Goal: Answer question/provide support: Share knowledge or assist other users

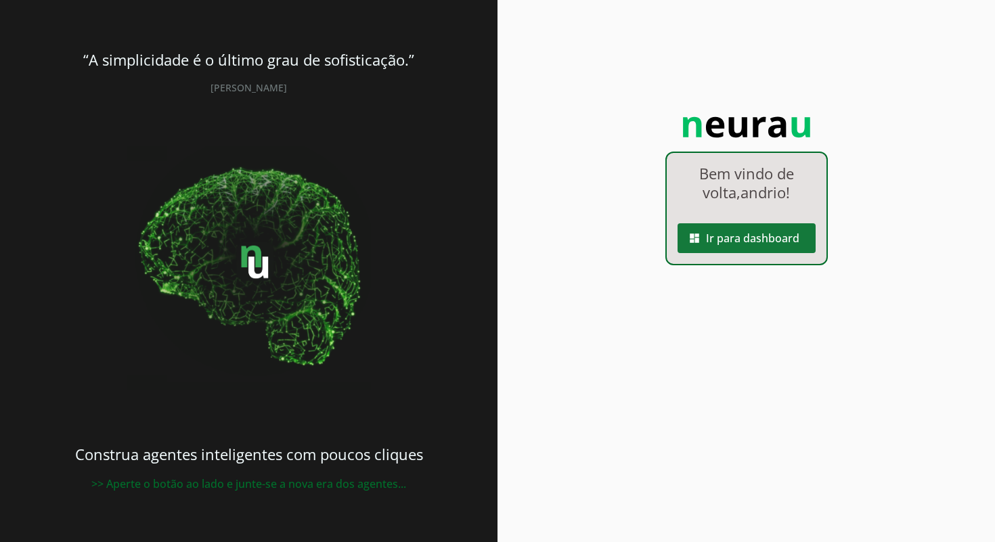
click at [774, 244] on span at bounding box center [747, 238] width 138 height 32
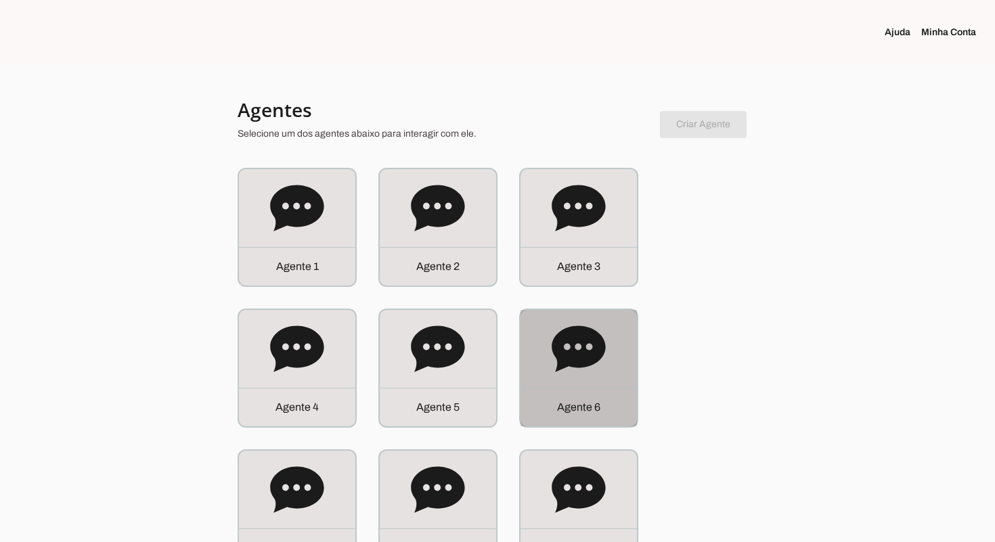
click at [584, 397] on div "Agente 6" at bounding box center [579, 407] width 116 height 39
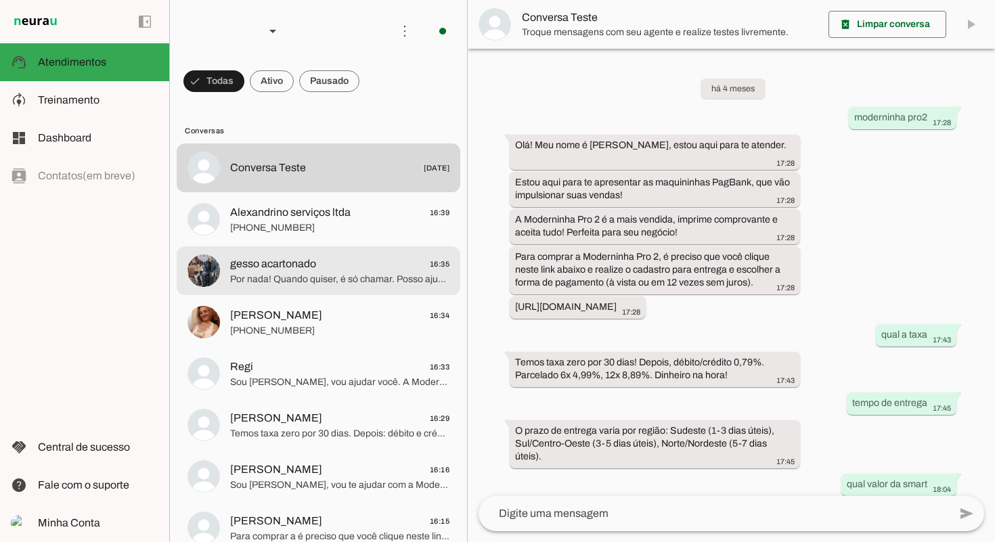
scroll to position [720, 0]
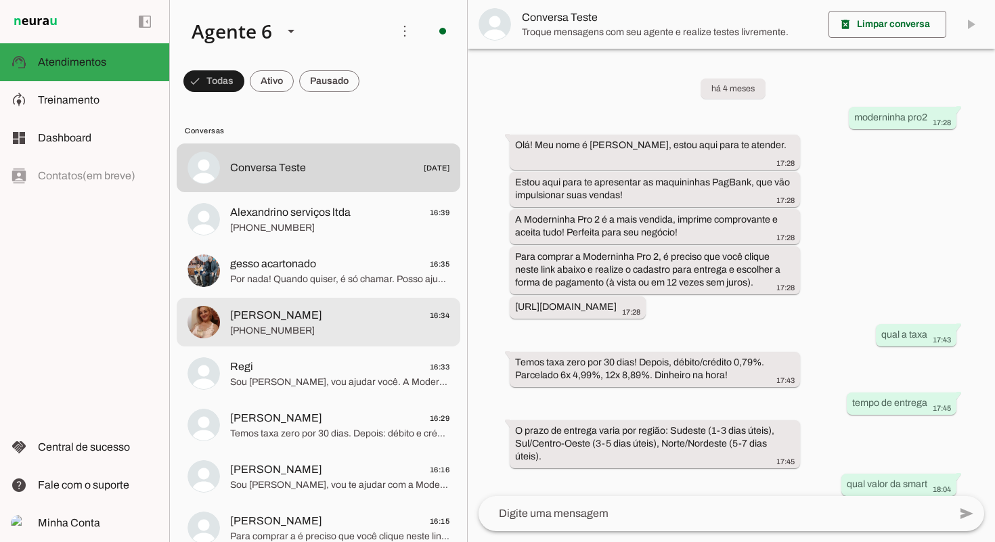
click at [363, 324] on span "[PHONE_NUMBER]" at bounding box center [339, 331] width 219 height 14
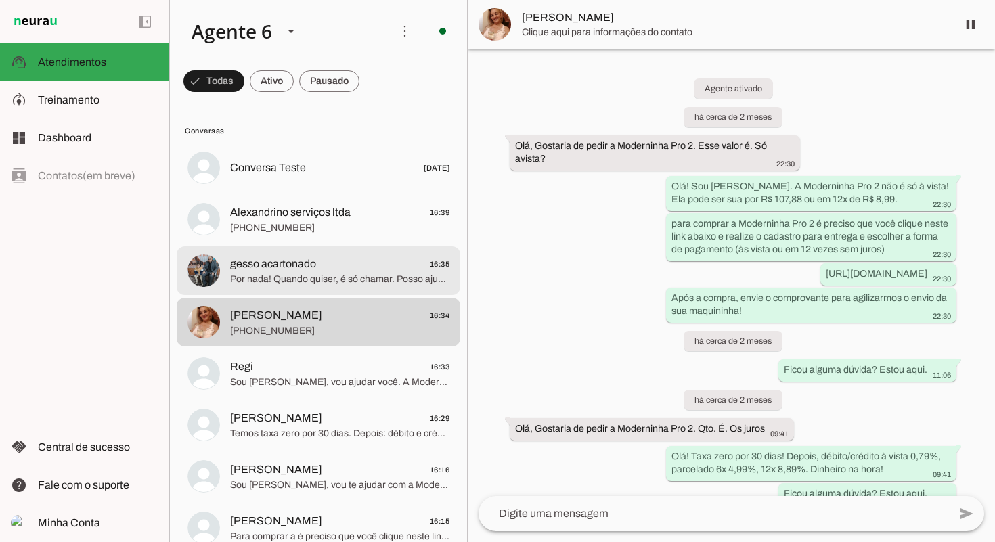
click at [380, 273] on span "Por nada! Quando quiser, é só chamar. Posso ajudar a finalizar sua compra?" at bounding box center [339, 280] width 219 height 14
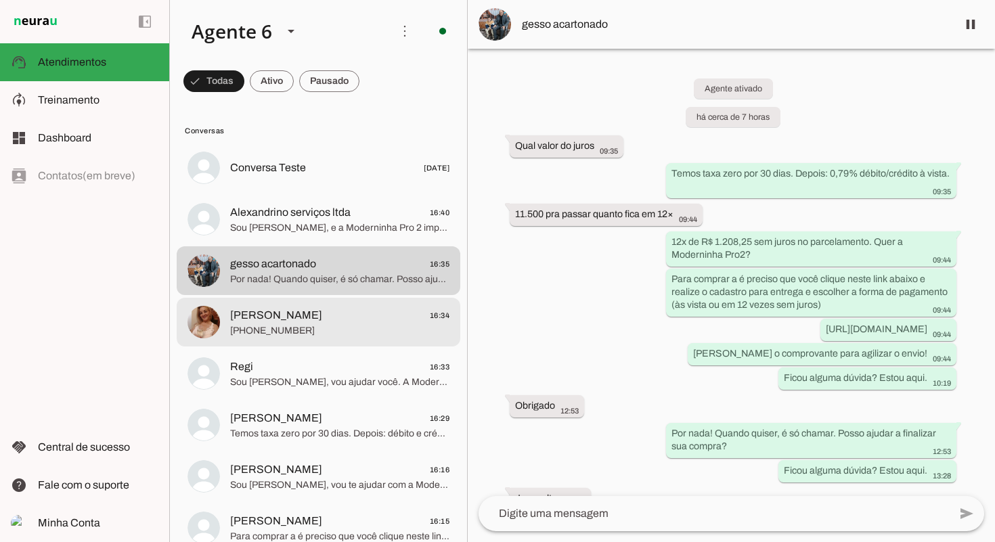
click at [338, 332] on span "[PHONE_NUMBER]" at bounding box center [339, 331] width 219 height 14
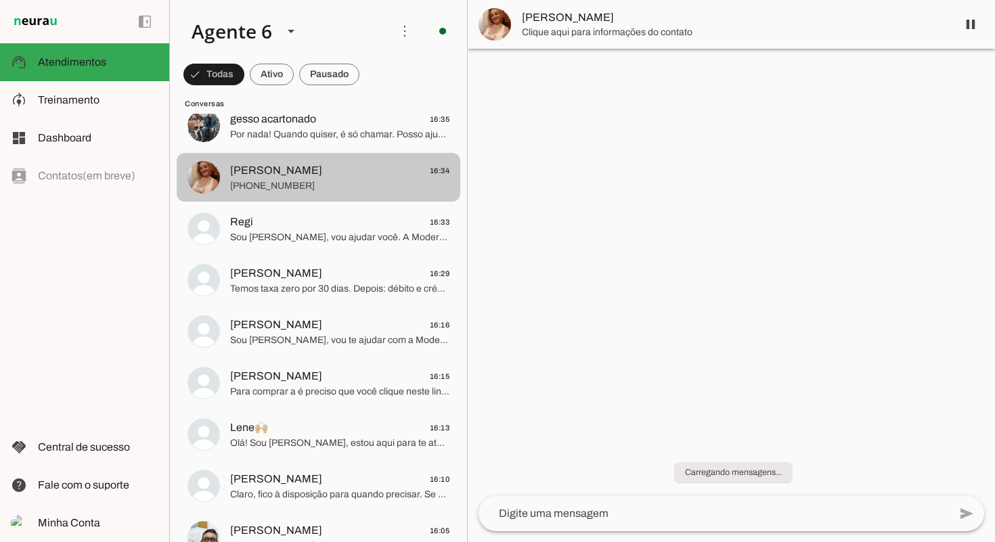
scroll to position [147, 0]
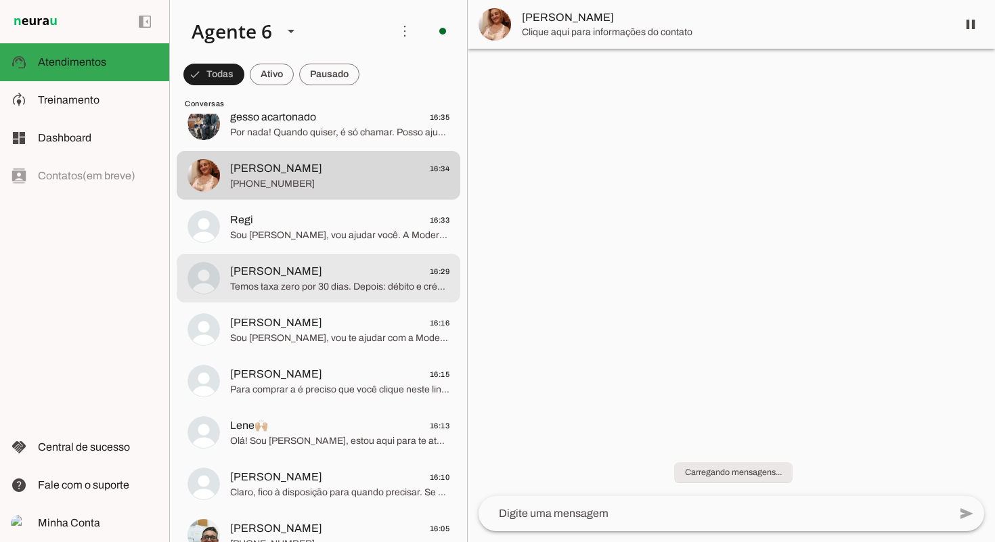
click at [346, 275] on span "[PERSON_NAME] 16:29" at bounding box center [339, 271] width 219 height 17
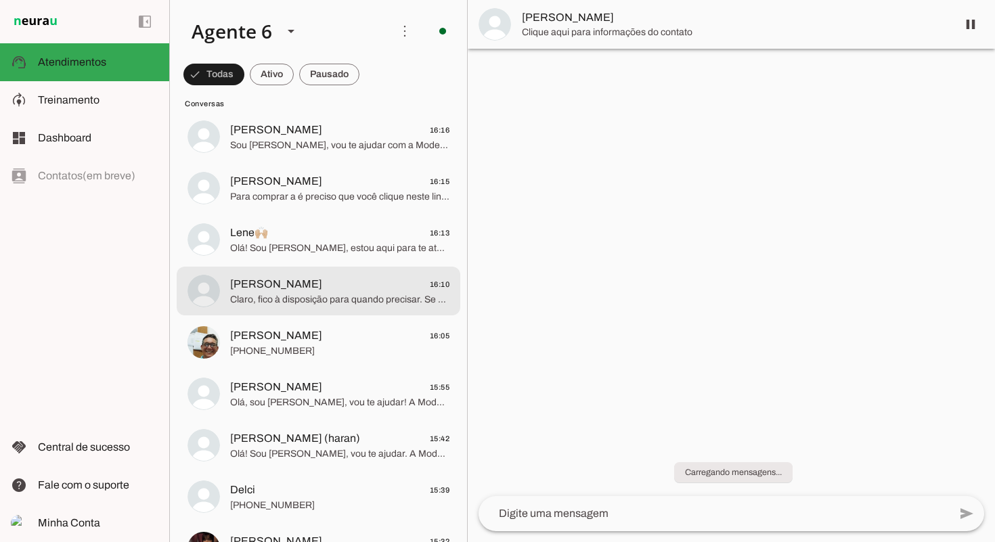
scroll to position [340, 0]
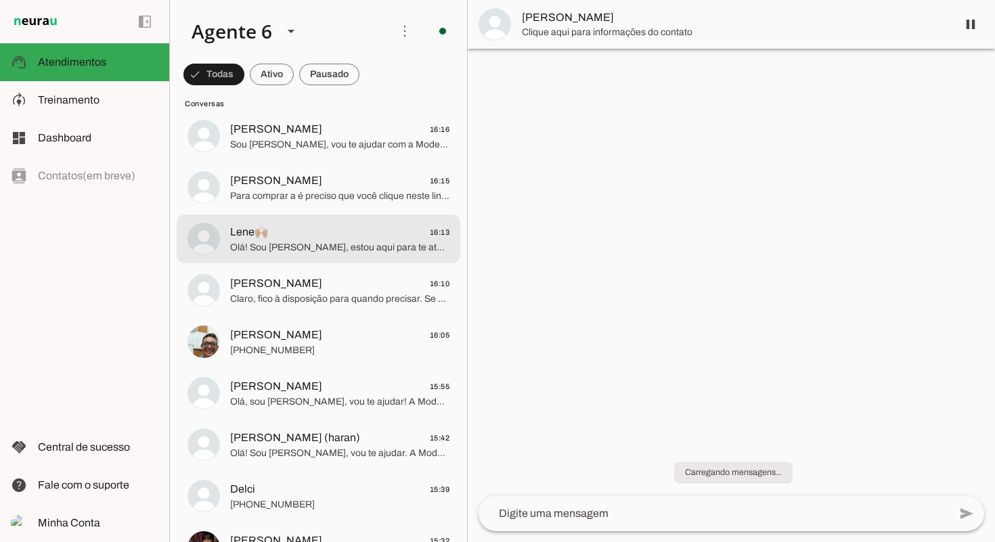
click at [359, 219] on md-item "Lene🙌🏼 16:13 Olá! Sou [PERSON_NAME], estou aqui para te atender. A Moderninha P…" at bounding box center [319, 239] width 284 height 49
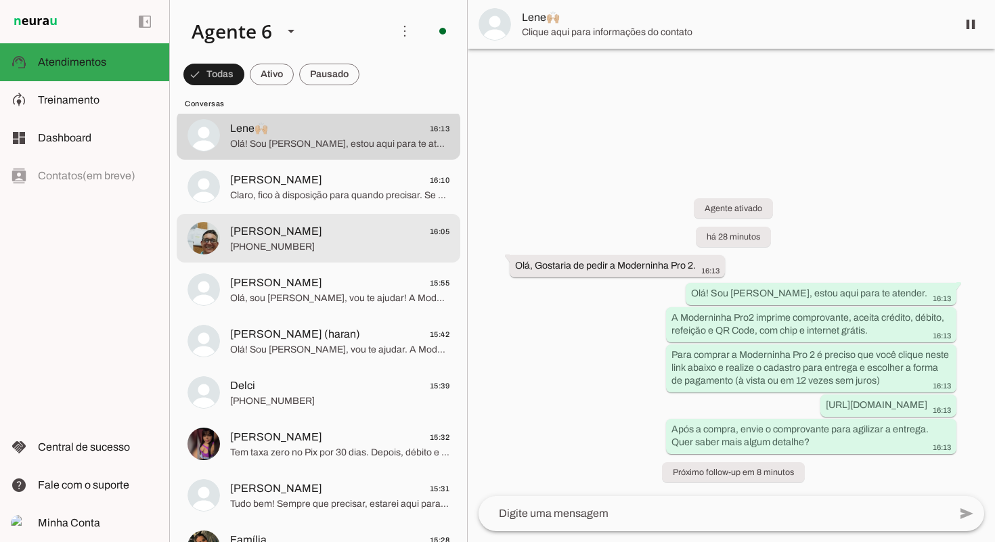
click at [338, 246] on span "[PHONE_NUMBER]" at bounding box center [339, 247] width 219 height 14
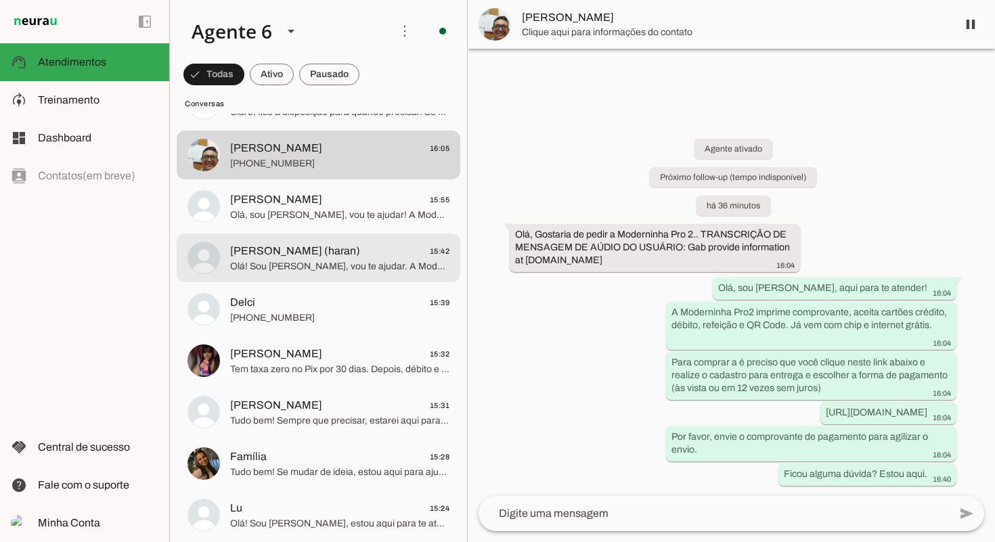
scroll to position [530, 0]
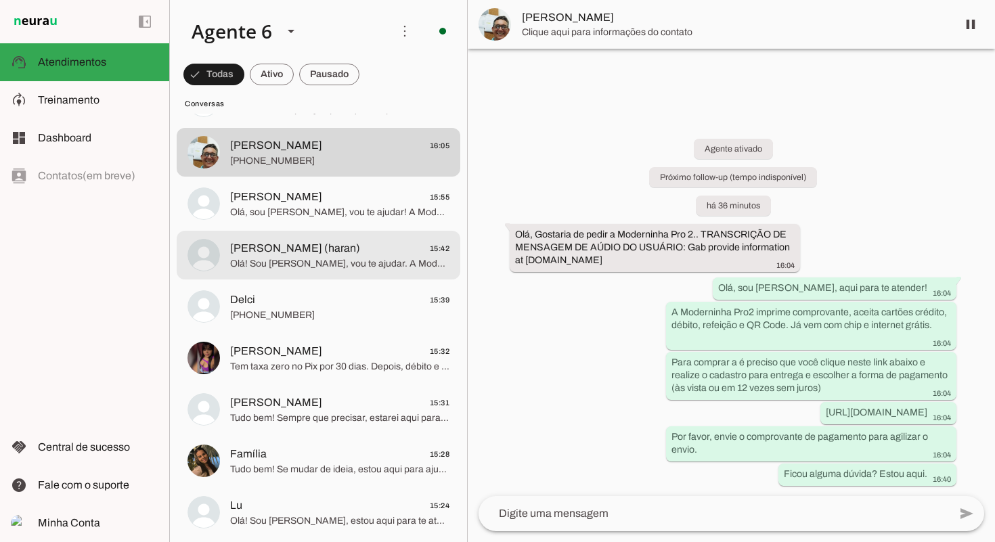
click at [333, 263] on span "Olá! Sou [PERSON_NAME], vou te ajudar. A Moderninha Pro2 imprime comprovante, a…" at bounding box center [339, 264] width 219 height 14
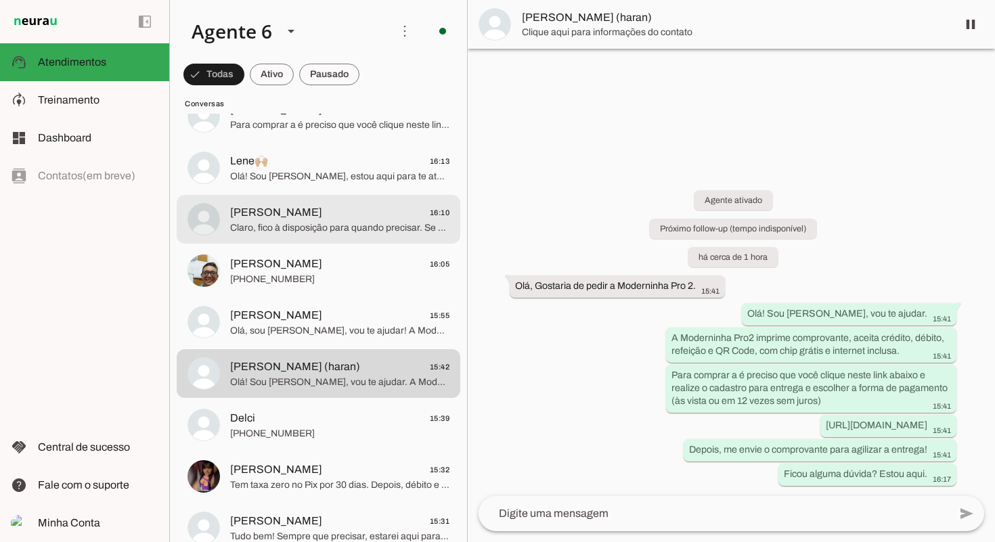
click at [344, 239] on md-item "[PERSON_NAME] 16:10 Claro, fico à disposição para quando precisar. Se quiser, p…" at bounding box center [319, 219] width 284 height 49
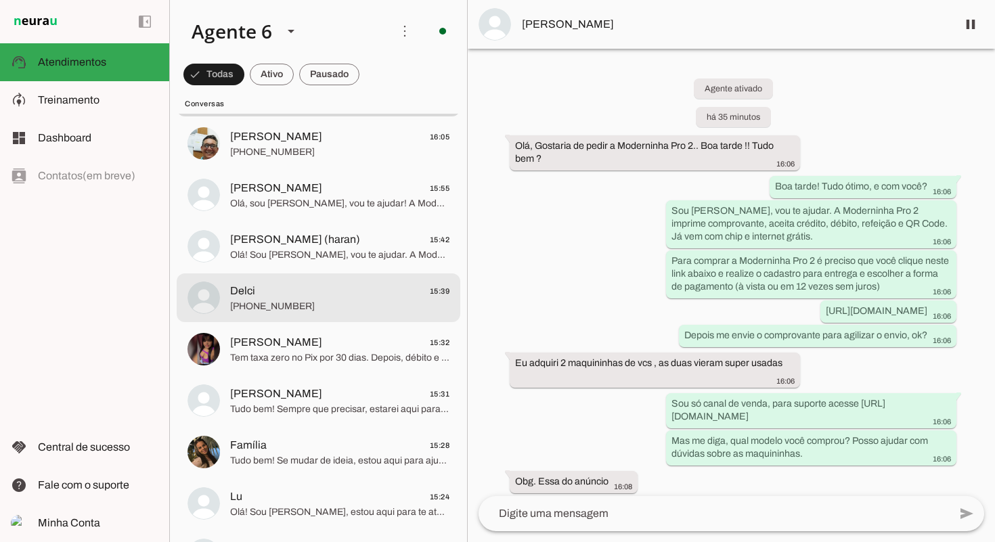
click at [391, 302] on span "[PHONE_NUMBER]" at bounding box center [339, 307] width 219 height 14
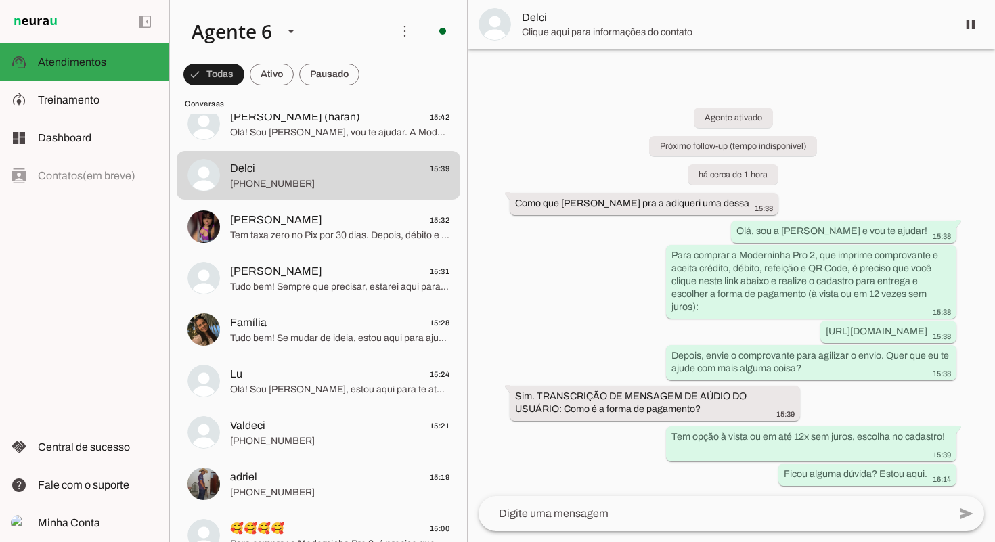
click at [390, 302] on md-item "[PERSON_NAME] 15:31 Tudo bem! Sempre que precisar, estarei aqui para ajudar. Te…" at bounding box center [319, 278] width 284 height 49
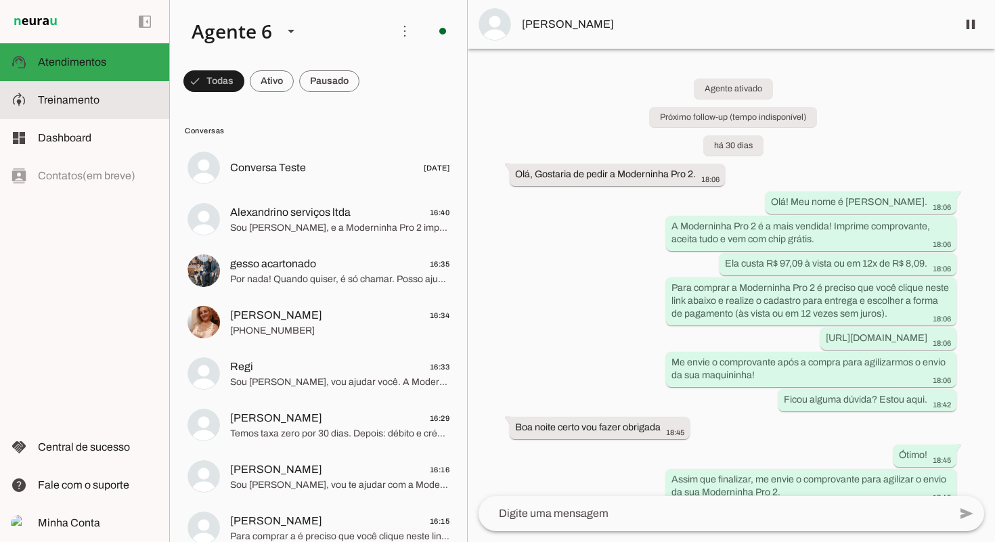
click at [108, 95] on slot at bounding box center [98, 100] width 120 height 16
